Goal: Transaction & Acquisition: Purchase product/service

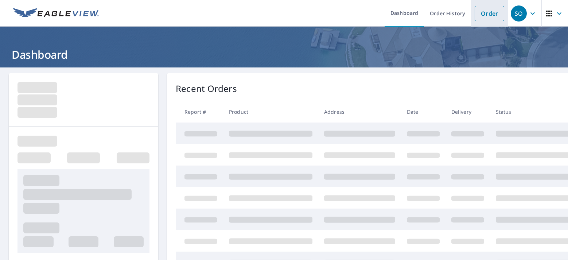
click at [483, 16] on link "Order" at bounding box center [490, 13] width 30 height 15
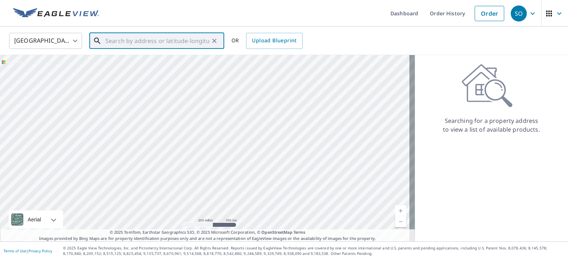
paste input "[STREET_ADDRESS]"
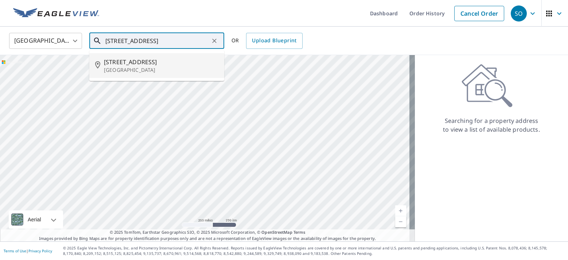
click at [122, 60] on span "[STREET_ADDRESS]" at bounding box center [161, 62] width 114 height 9
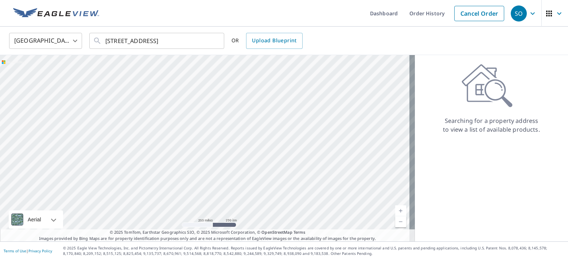
type input "[STREET_ADDRESS]"
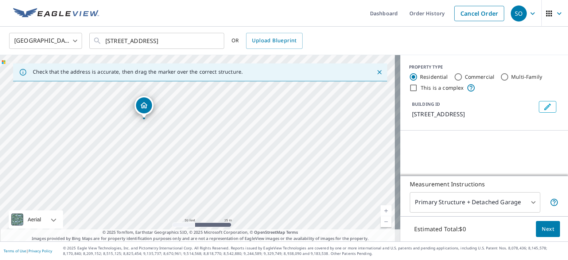
drag, startPoint x: 257, startPoint y: 182, endPoint x: 254, endPoint y: 211, distance: 29.0
click at [254, 211] on div "[STREET_ADDRESS]" at bounding box center [200, 148] width 400 height 186
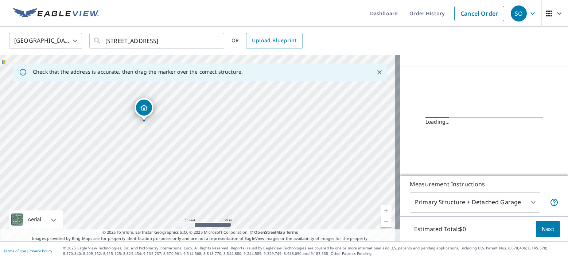
scroll to position [53, 0]
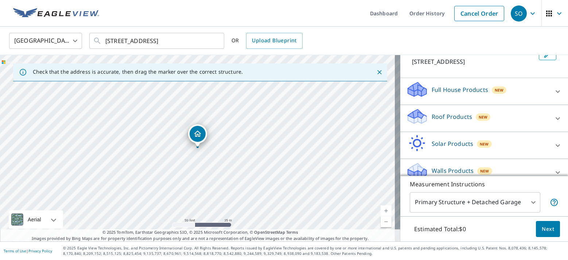
click at [455, 121] on p "Roof Products" at bounding box center [452, 116] width 40 height 9
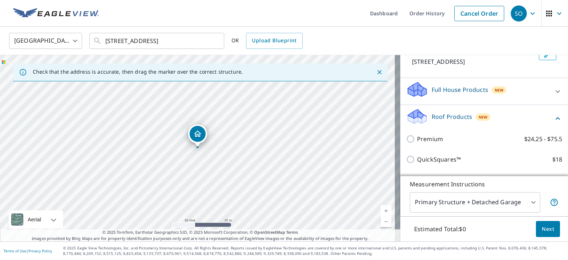
scroll to position [120, 0]
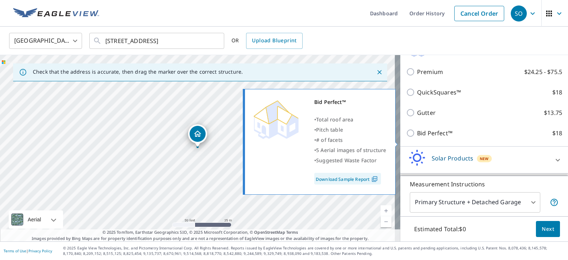
click at [423, 137] on p "Bid Perfect™" at bounding box center [434, 133] width 35 height 9
click at [417, 137] on input "Bid Perfect™ $18" at bounding box center [411, 133] width 11 height 9
checkbox input "true"
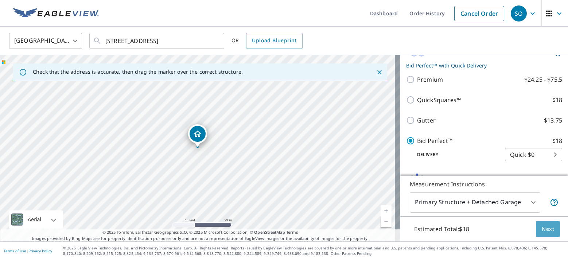
click at [542, 231] on span "Next" at bounding box center [548, 229] width 12 height 9
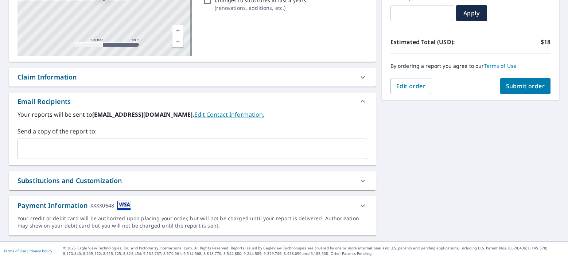
scroll to position [133, 0]
click at [532, 85] on span "Submit order" at bounding box center [525, 86] width 39 height 8
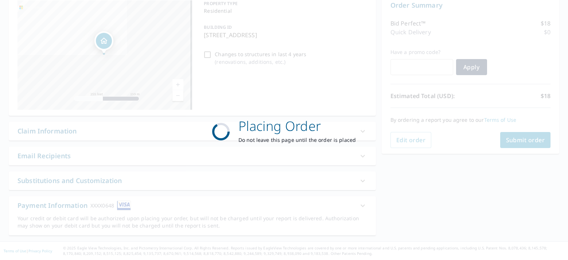
scroll to position [79, 0]
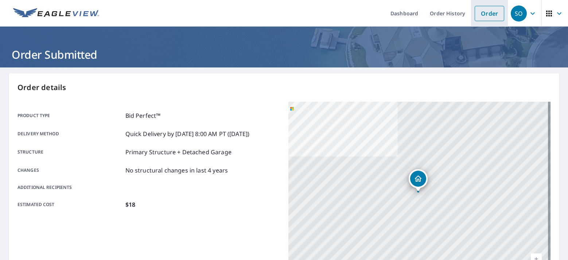
click at [483, 11] on link "Order" at bounding box center [490, 13] width 30 height 15
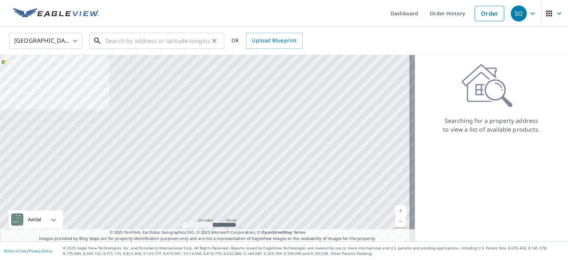
click at [151, 40] on input "text" at bounding box center [157, 41] width 104 height 20
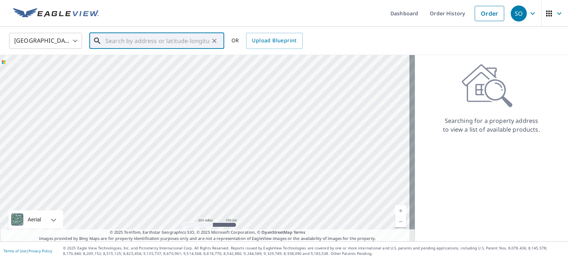
paste input "[STREET_ADDRESS][PERSON_NAME][PERSON_NAME]"
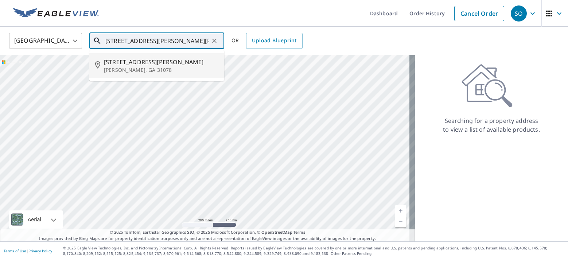
click at [164, 61] on span "[STREET_ADDRESS][PERSON_NAME]" at bounding box center [161, 62] width 114 height 9
type input "[STREET_ADDRESS][PERSON_NAME][PERSON_NAME]"
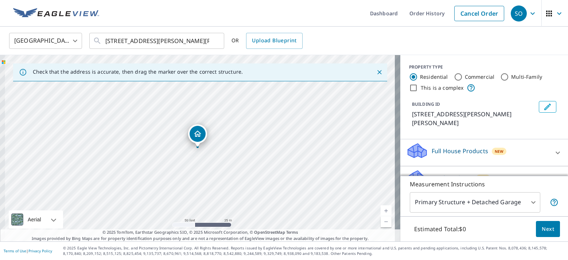
drag, startPoint x: 184, startPoint y: 154, endPoint x: 276, endPoint y: 147, distance: 91.8
click at [298, 139] on div "[STREET_ADDRESS][PERSON_NAME][PERSON_NAME]" at bounding box center [200, 148] width 400 height 186
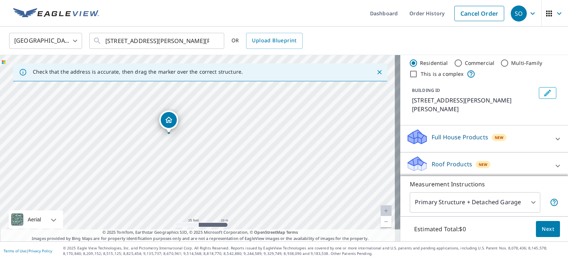
scroll to position [47, 0]
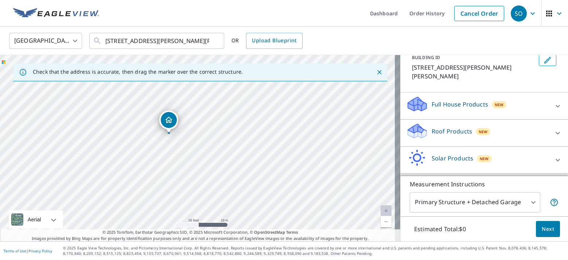
click at [432, 127] on p "Roof Products" at bounding box center [452, 131] width 40 height 9
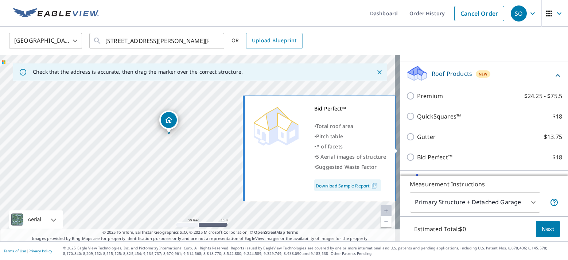
click at [428, 153] on p "Bid Perfect™" at bounding box center [434, 157] width 35 height 9
click at [417, 153] on input "Bid Perfect™ $18" at bounding box center [411, 157] width 11 height 9
checkbox input "true"
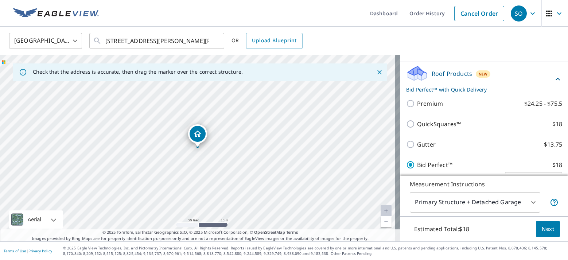
click at [542, 228] on span "Next" at bounding box center [548, 229] width 12 height 9
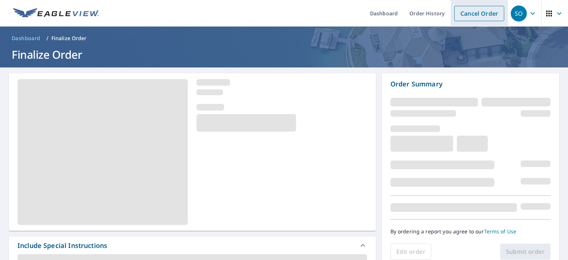
click at [468, 15] on link "Cancel Order" at bounding box center [479, 13] width 50 height 15
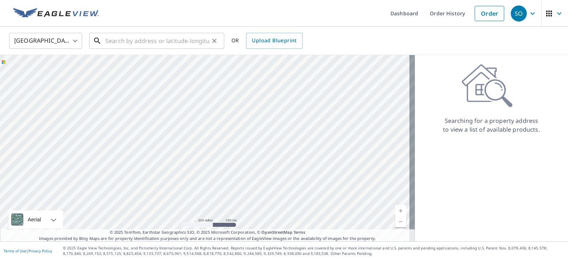
click at [152, 44] on input "text" at bounding box center [157, 41] width 104 height 20
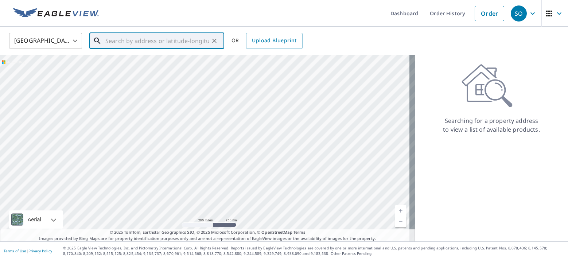
paste input "[STREET_ADDRESS][PERSON_NAME][PERSON_NAME]"
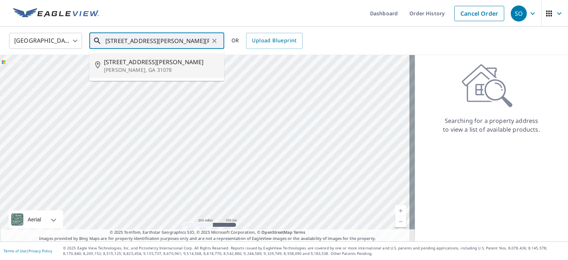
click at [132, 67] on p "[PERSON_NAME], GA 31078" at bounding box center [161, 69] width 114 height 7
type input "[STREET_ADDRESS][PERSON_NAME][PERSON_NAME]"
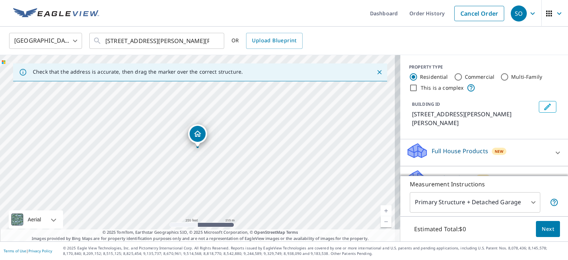
scroll to position [11, 0]
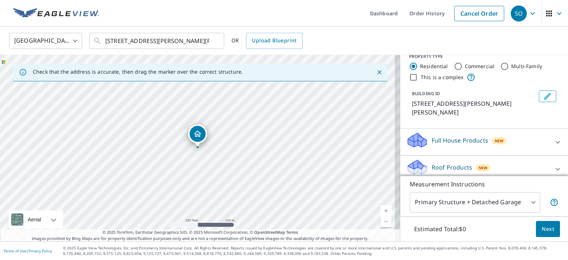
click at [448, 163] on p "Roof Products" at bounding box center [452, 167] width 40 height 9
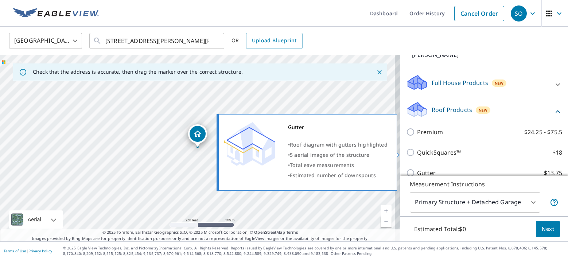
scroll to position [80, 0]
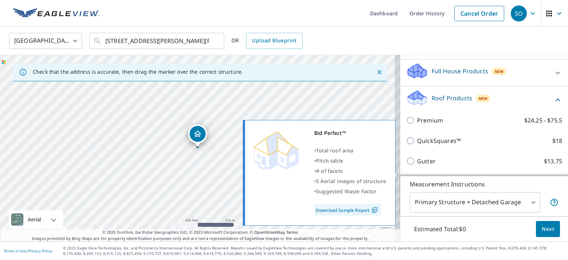
click at [417, 177] on p "Bid Perfect™" at bounding box center [434, 181] width 35 height 9
click at [415, 177] on input "Bid Perfect™ $18" at bounding box center [411, 181] width 11 height 9
checkbox input "true"
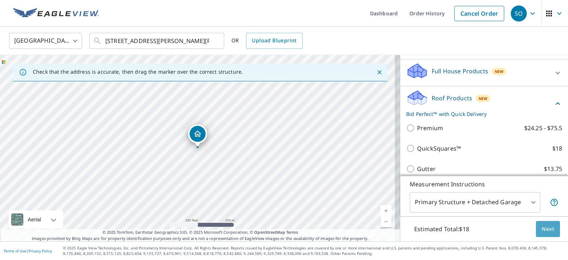
click at [542, 228] on span "Next" at bounding box center [548, 229] width 12 height 9
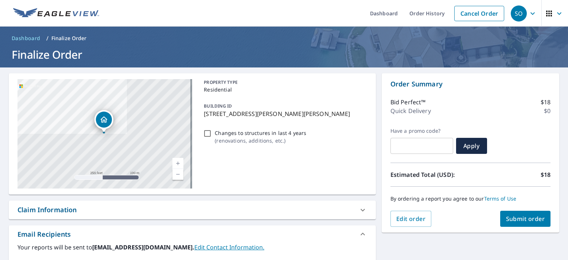
click at [506, 213] on button "Submit order" at bounding box center [525, 219] width 51 height 16
